Goal: Go to known website: Access a specific website the user already knows

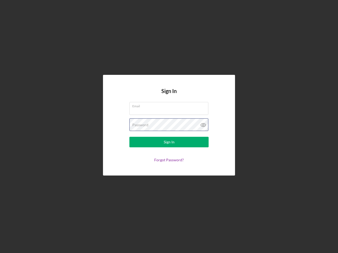
click at [169, 127] on div "Password" at bounding box center [168, 125] width 79 height 13
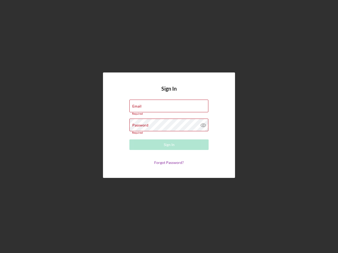
click at [203, 125] on icon at bounding box center [203, 125] width 13 height 13
